Goal: Contribute content

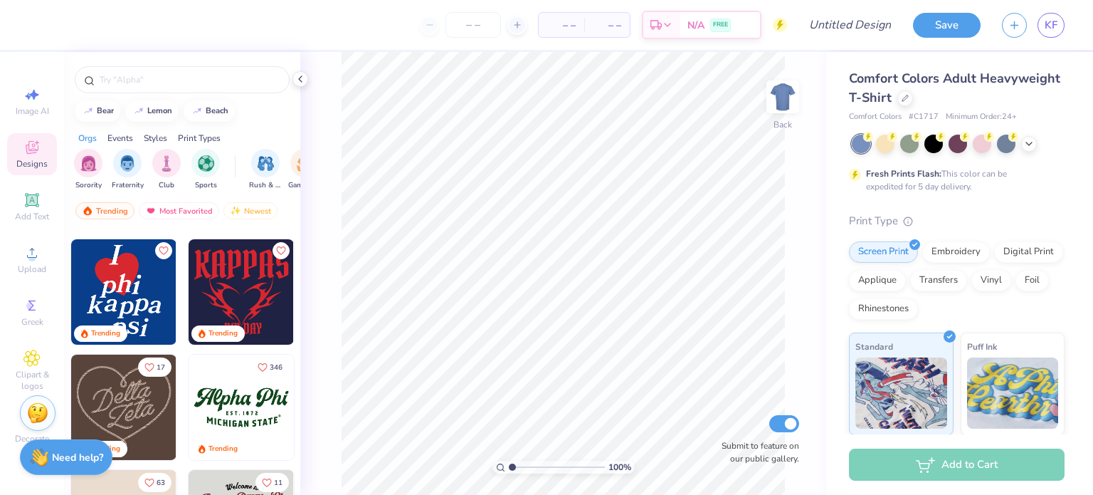
scroll to position [686, 0]
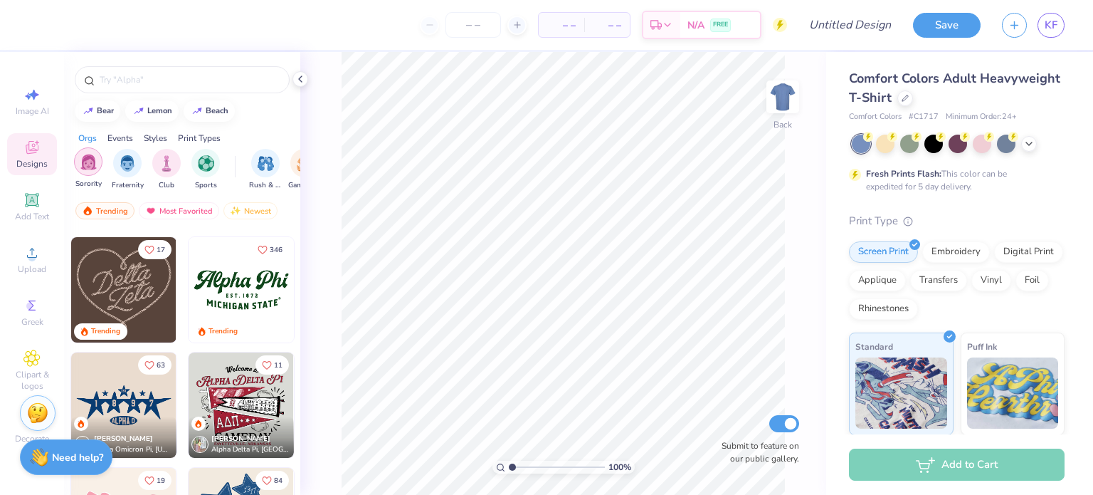
click at [96, 159] on img "filter for Sorority" at bounding box center [88, 162] width 16 height 16
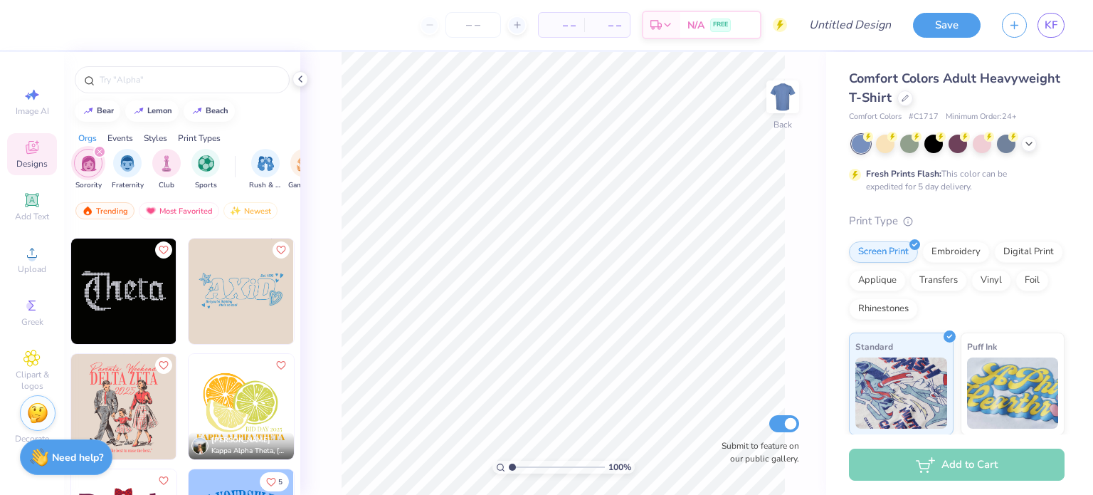
scroll to position [5413, 0]
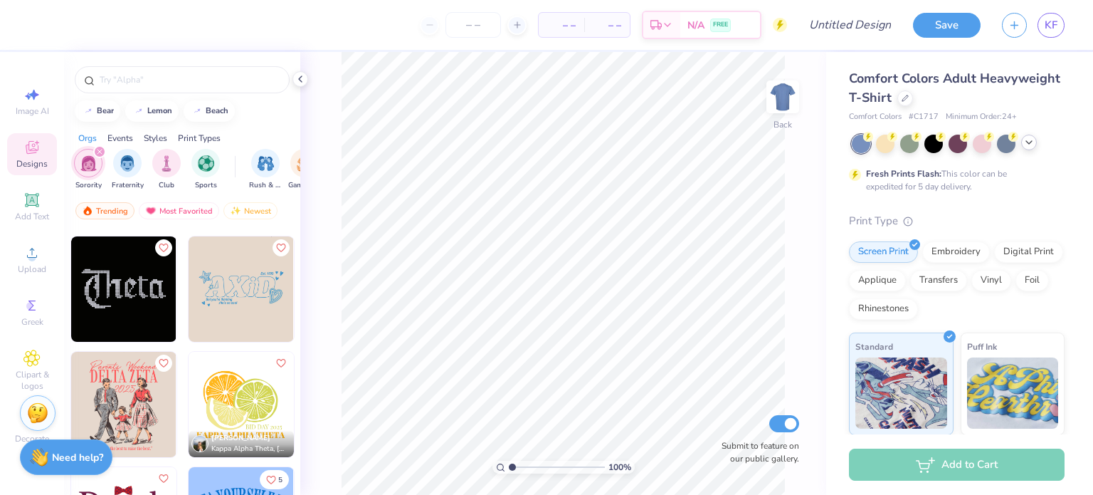
click at [1032, 142] on icon at bounding box center [1028, 142] width 11 height 11
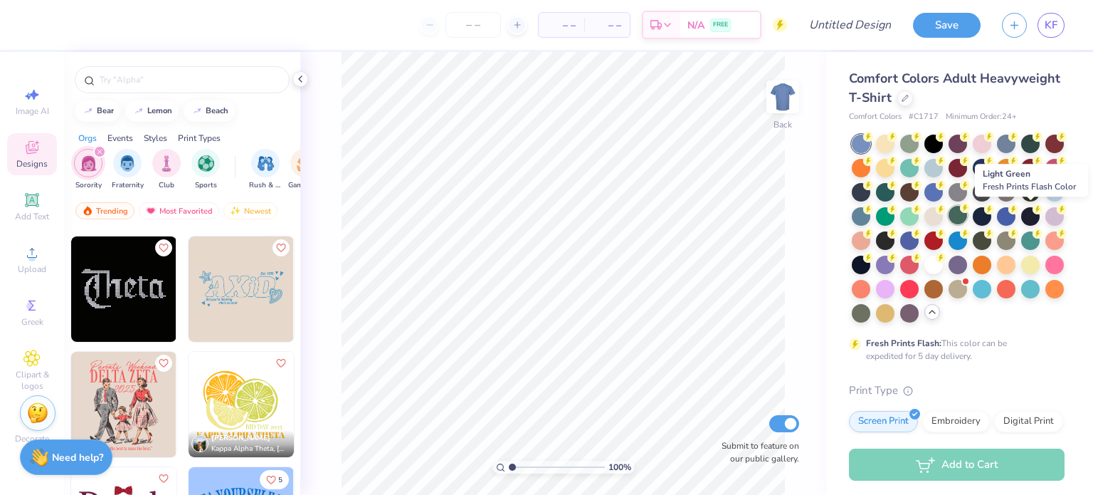
click at [967, 213] on div at bounding box center [958, 215] width 19 height 19
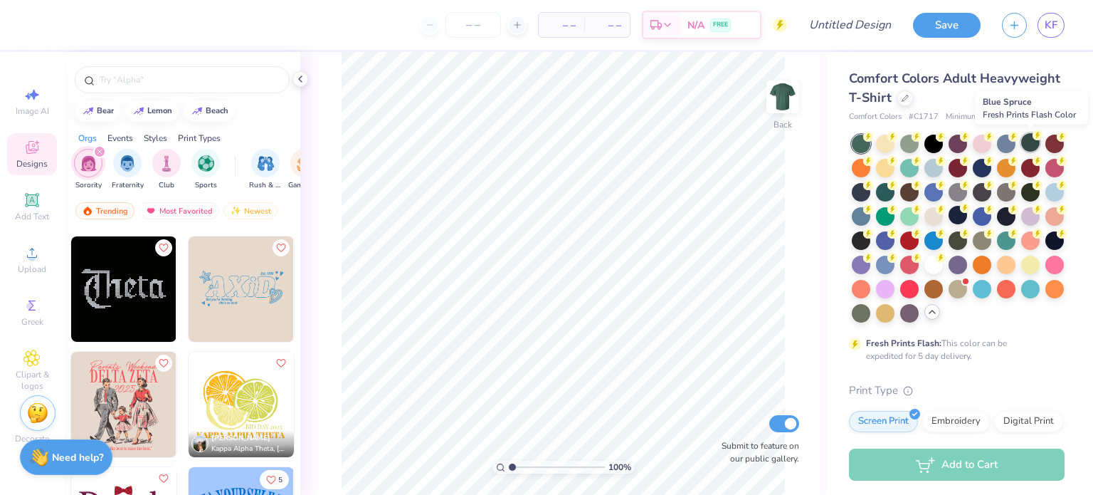
click at [1028, 143] on div at bounding box center [1030, 142] width 19 height 19
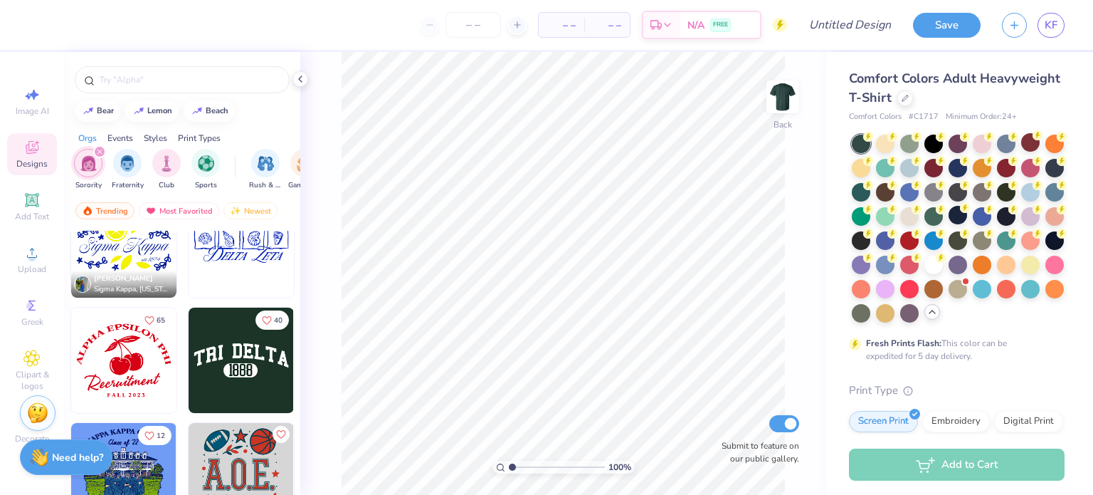
scroll to position [4653, 0]
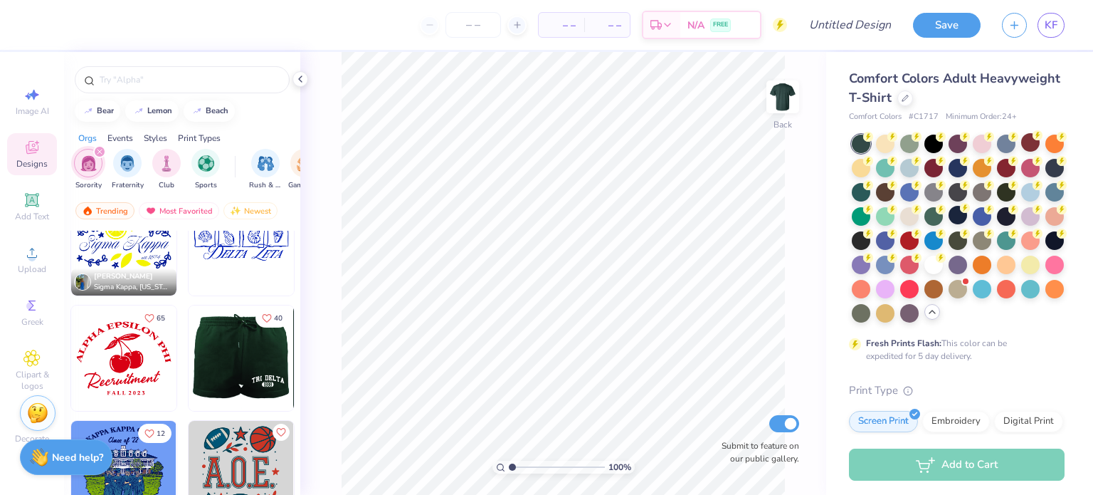
click at [189, 337] on img at bounding box center [135, 357] width 105 height 105
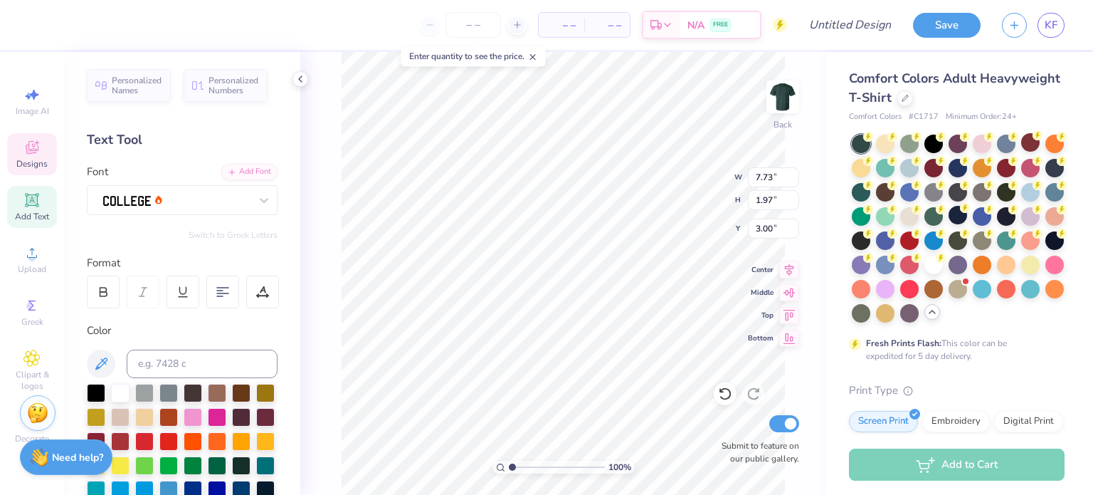
scroll to position [11, 1]
type textarea "BELLES"
type textarea "2012"
type input "4.85"
click at [298, 80] on icon at bounding box center [300, 78] width 11 height 11
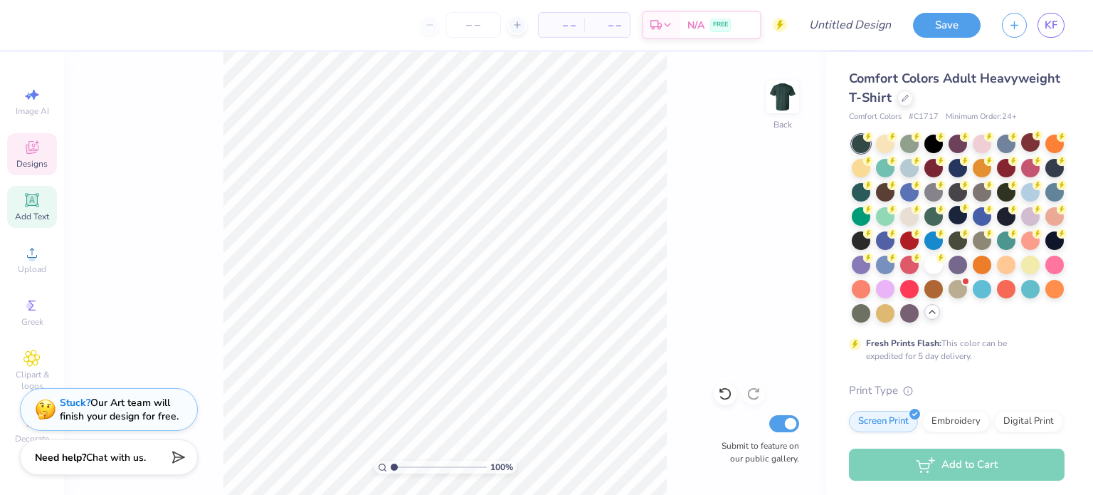
click at [44, 154] on div "Designs" at bounding box center [32, 154] width 50 height 42
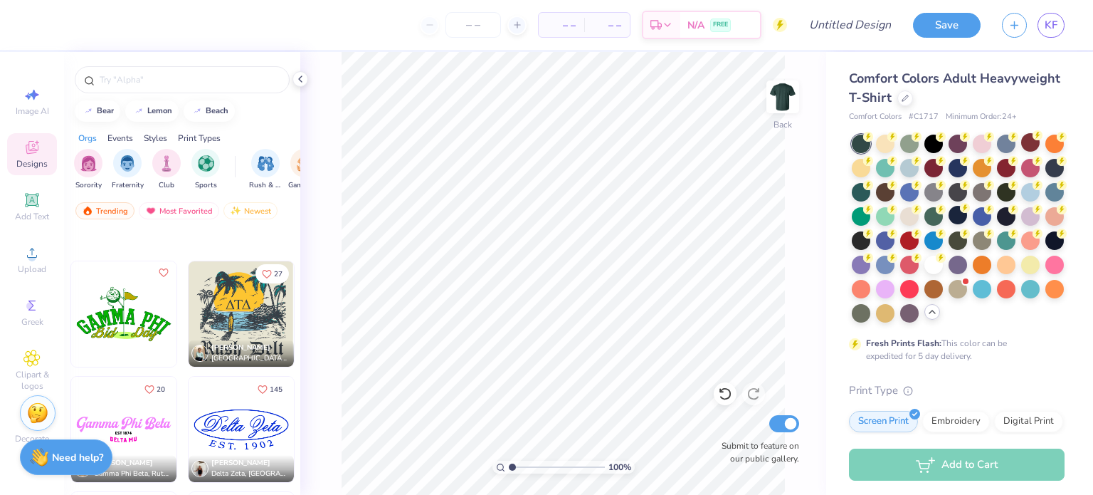
scroll to position [11266, 0]
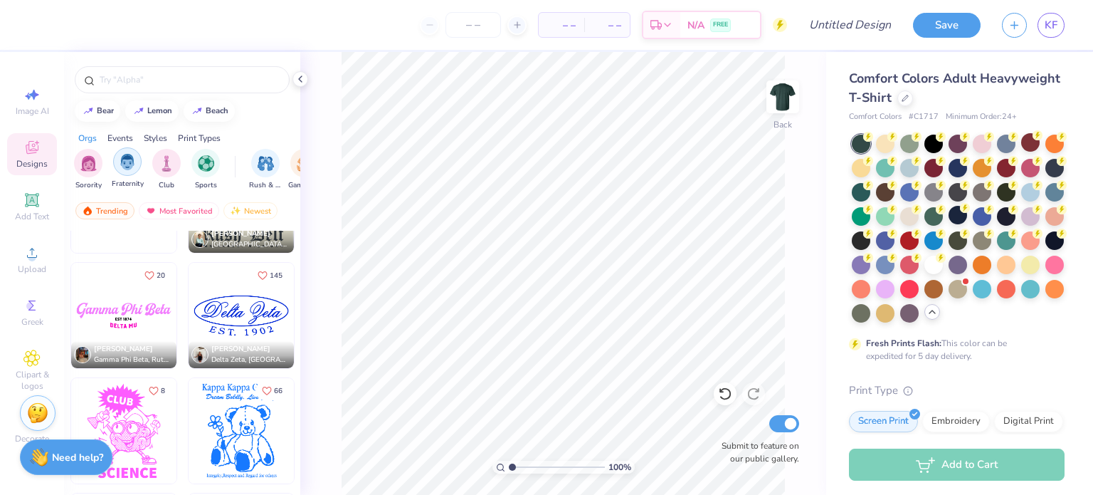
click at [128, 173] on div "filter for Fraternity" at bounding box center [127, 161] width 28 height 28
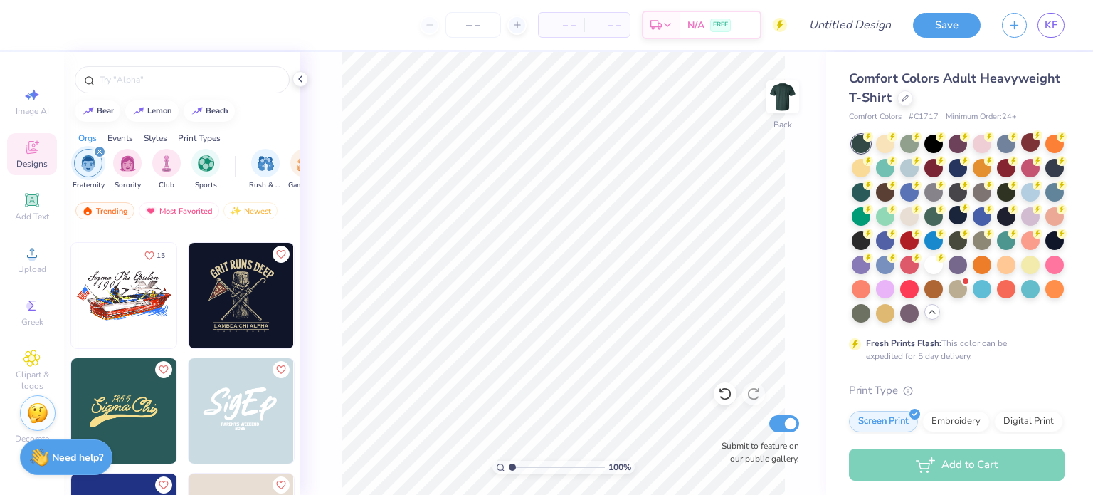
scroll to position [1688, 0]
